Goal: Obtain resource: Download file/media

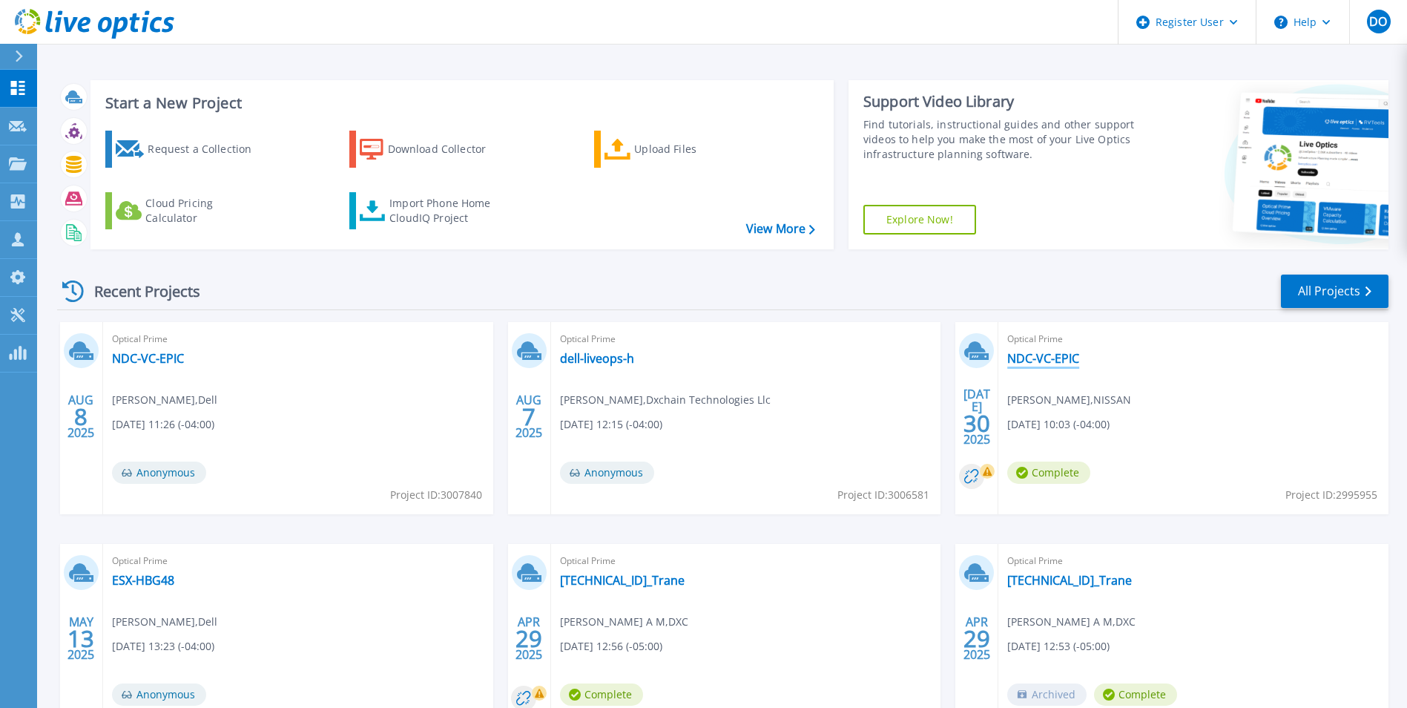
click at [1060, 357] on link "NDC-VC-EPIC" at bounding box center [1043, 358] width 72 height 15
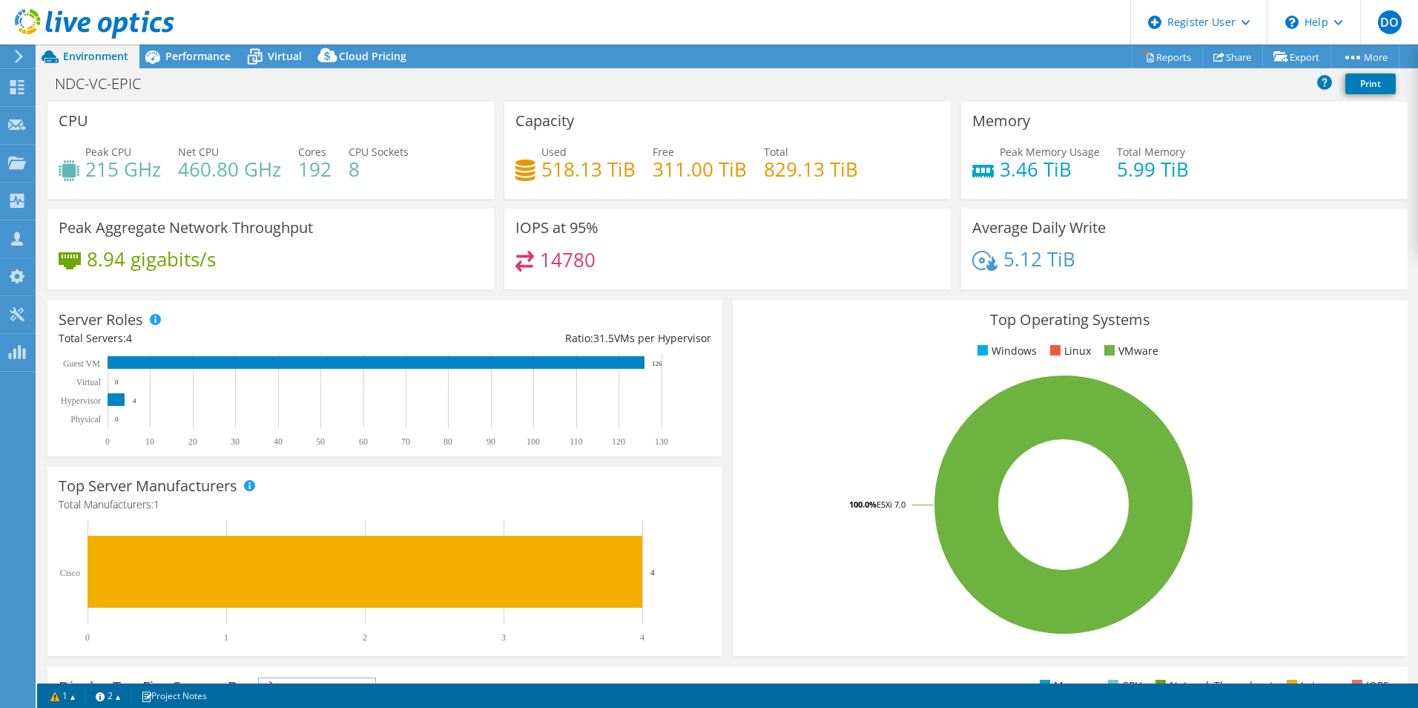
select select "USD"
click at [219, 58] on span "Performance" at bounding box center [197, 56] width 65 height 14
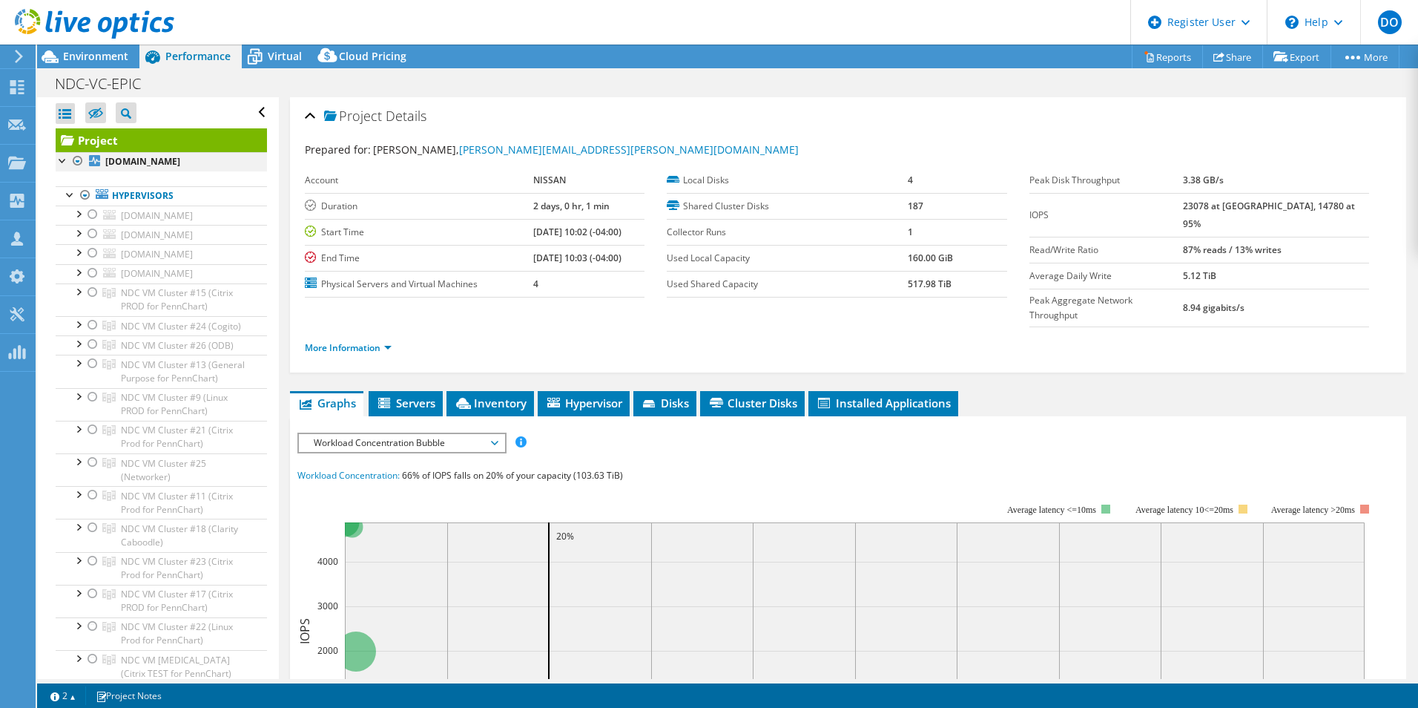
click at [73, 159] on div at bounding box center [77, 161] width 15 height 18
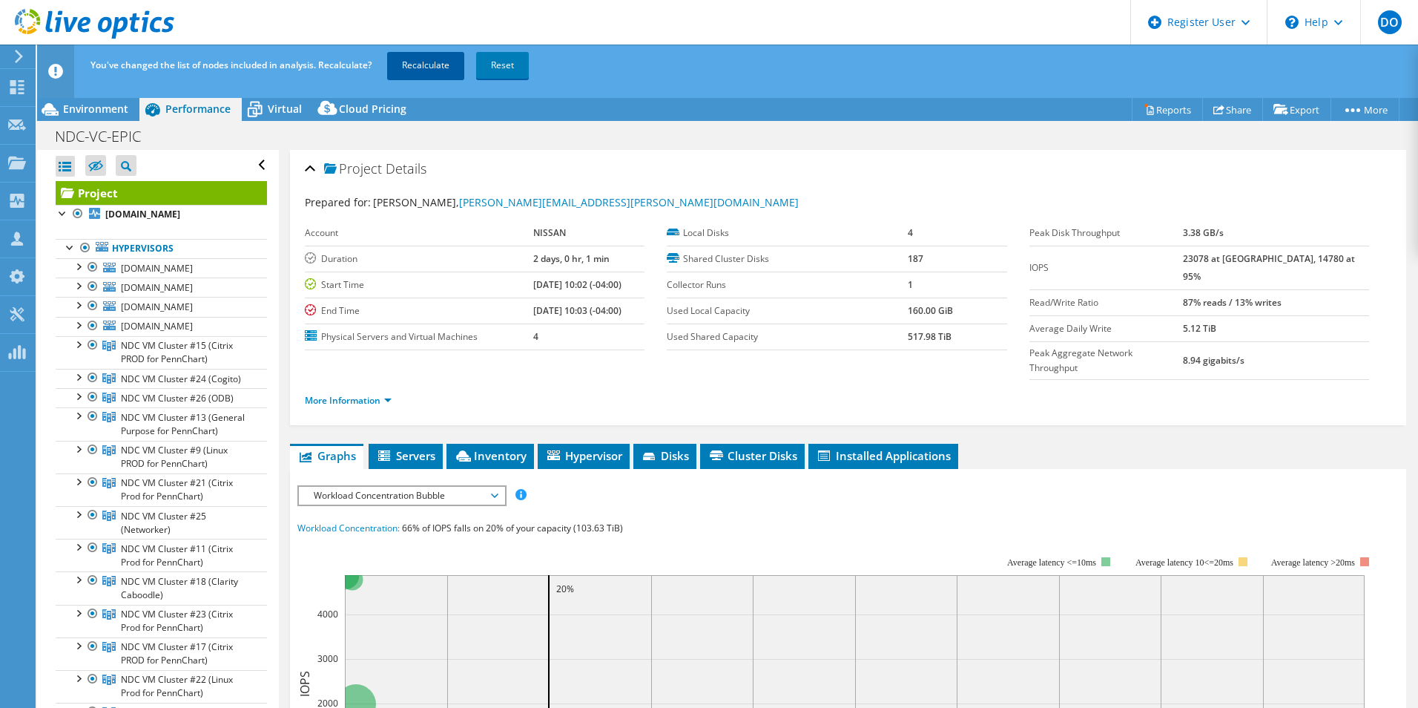
click at [418, 62] on link "Recalculate" at bounding box center [425, 65] width 77 height 27
click at [495, 448] on span "Inventory" at bounding box center [490, 455] width 73 height 15
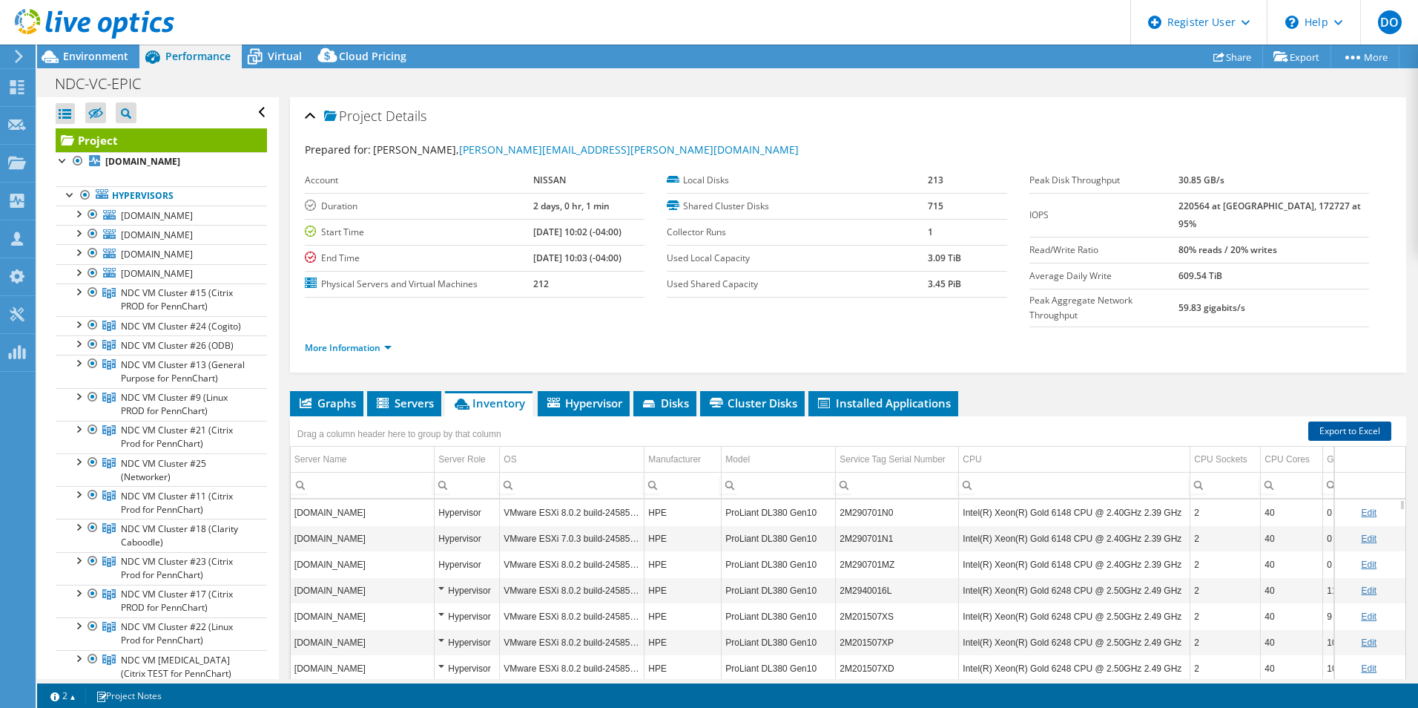
click at [1349, 421] on link "Export to Excel" at bounding box center [1350, 430] width 83 height 19
